Goal: Check status: Check status

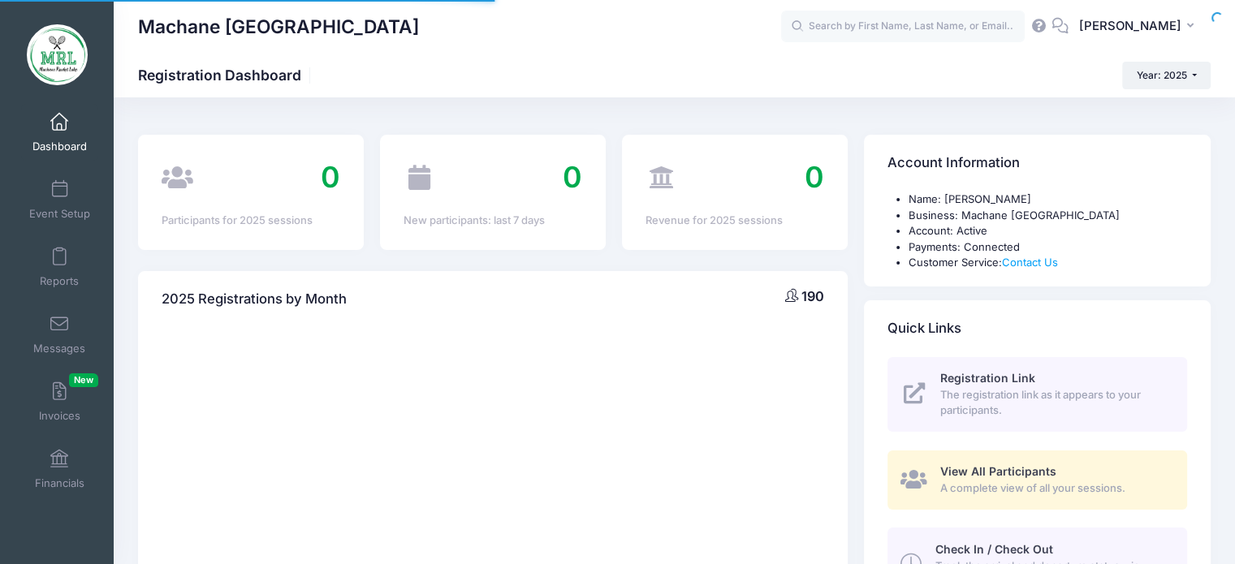
select select
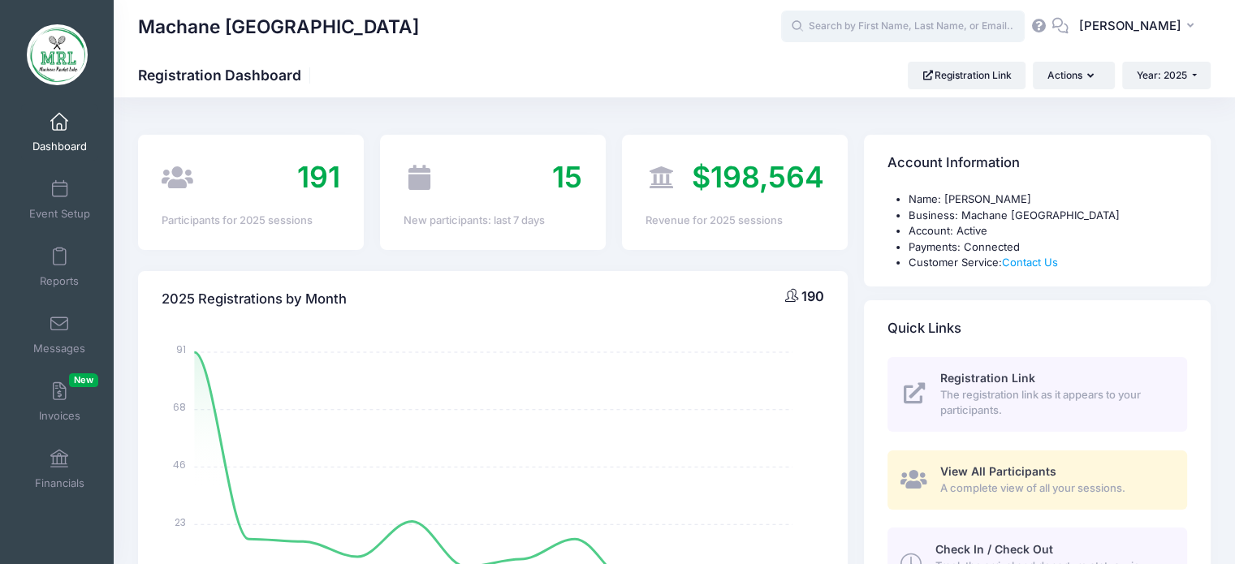
click at [864, 39] on input "text" at bounding box center [903, 27] width 244 height 32
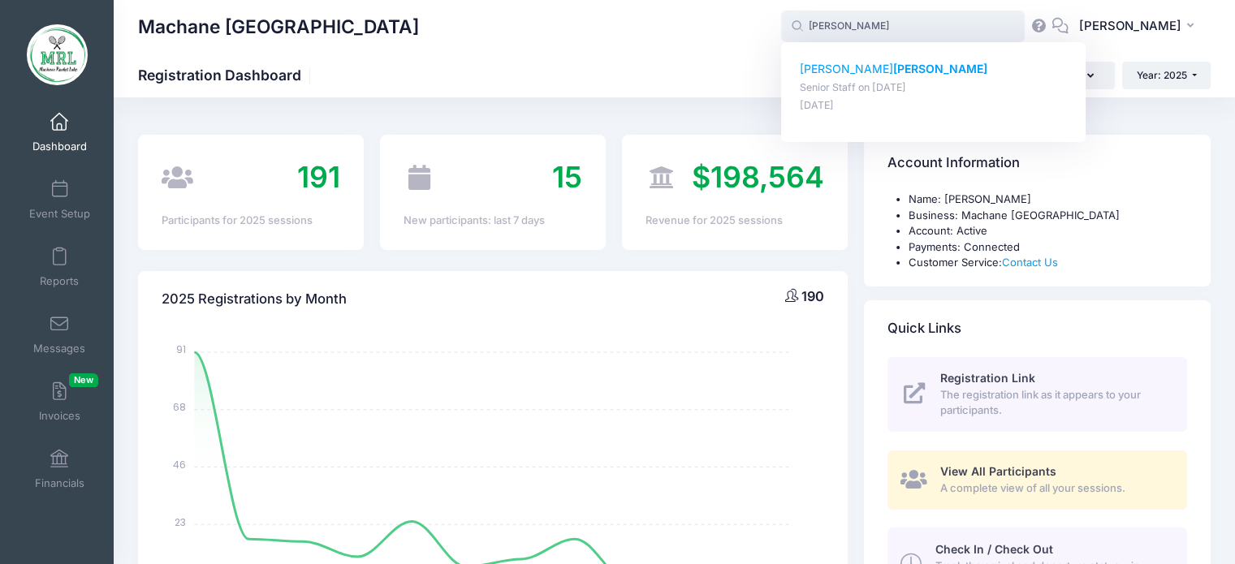
click at [835, 75] on p "Shaindy Wilner" at bounding box center [934, 69] width 268 height 17
type input "Shaindy Wilner (Senior Staff, Aug-14, 2025)"
